Goal: Entertainment & Leisure: Consume media (video, audio)

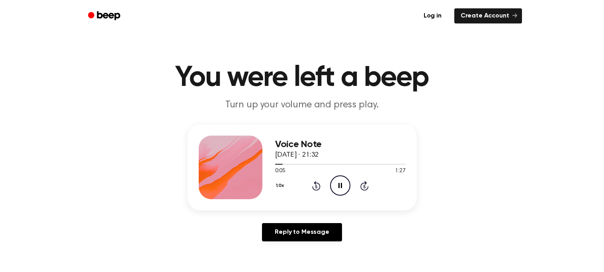
click at [338, 187] on icon "Pause Audio" at bounding box center [340, 186] width 20 height 20
click at [340, 187] on icon at bounding box center [341, 185] width 4 height 5
click at [349, 163] on div at bounding box center [340, 164] width 131 height 6
click at [343, 188] on icon "Play Audio" at bounding box center [340, 186] width 20 height 20
click at [380, 166] on div at bounding box center [340, 164] width 131 height 6
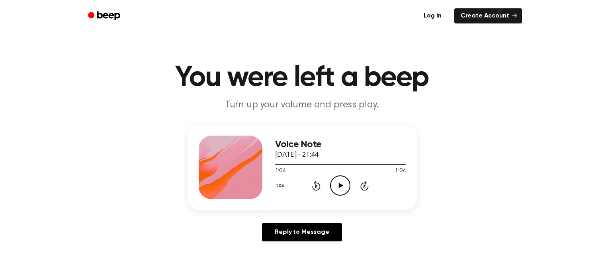
click at [379, 170] on div "1:04 1:04" at bounding box center [340, 171] width 131 height 8
click at [385, 165] on div at bounding box center [340, 164] width 131 height 6
click at [340, 185] on icon at bounding box center [341, 185] width 4 height 5
click at [343, 188] on icon "Play Audio" at bounding box center [340, 186] width 20 height 20
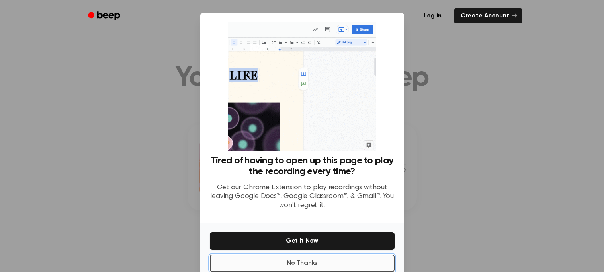
click at [320, 260] on button "No Thanks" at bounding box center [302, 264] width 185 height 18
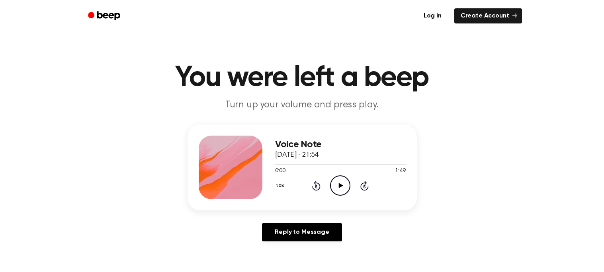
click at [343, 192] on icon "Play Audio" at bounding box center [340, 186] width 20 height 20
click at [338, 184] on icon "Pause Audio" at bounding box center [340, 186] width 20 height 20
